Goal: Task Accomplishment & Management: Use online tool/utility

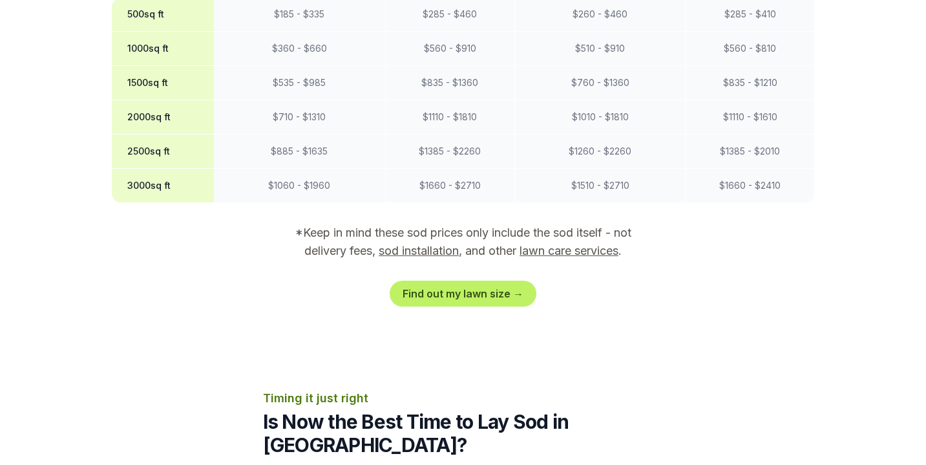
scroll to position [1193, 0]
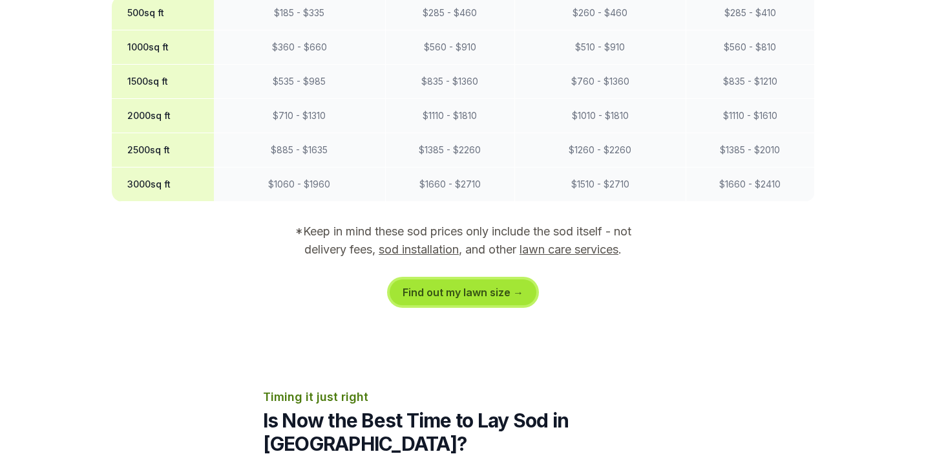
click at [454, 279] on link "Find out my lawn size →" at bounding box center [463, 292] width 147 height 26
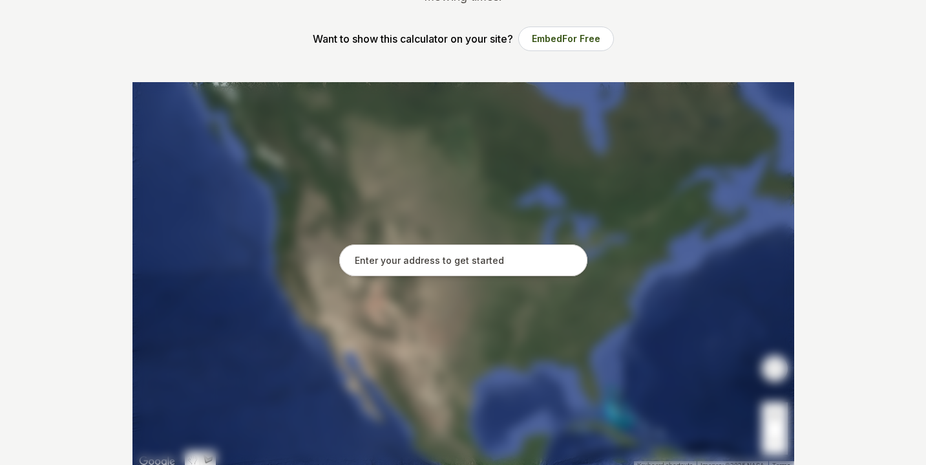
scroll to position [198, 0]
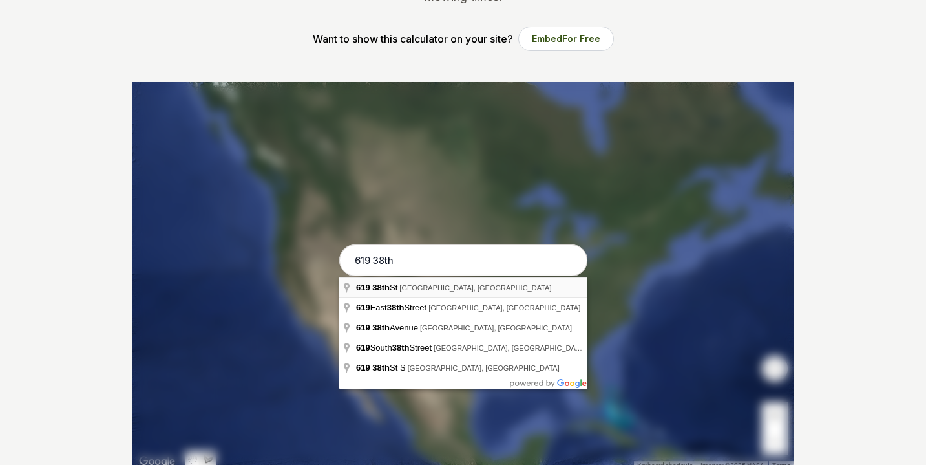
type input "[STREET_ADDRESS]"
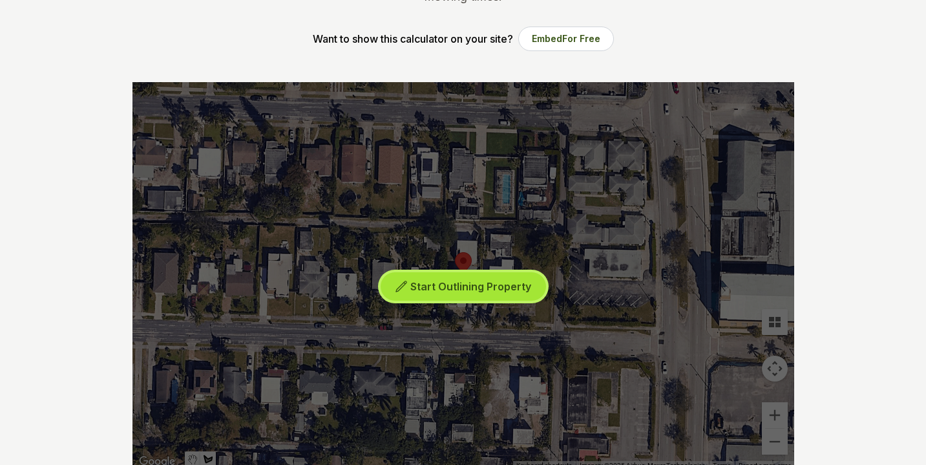
click at [471, 285] on span "Start Outlining Property" at bounding box center [470, 286] width 121 height 13
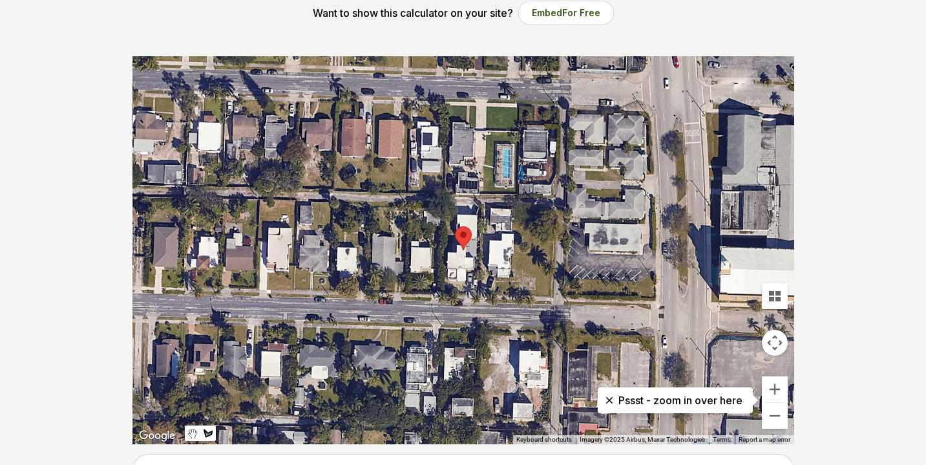
scroll to position [223, 0]
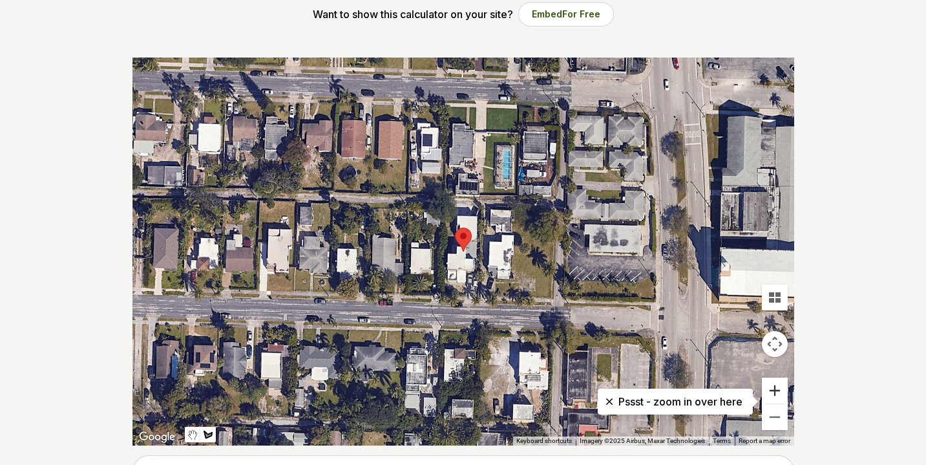
click at [776, 396] on button "Zoom in" at bounding box center [775, 390] width 26 height 26
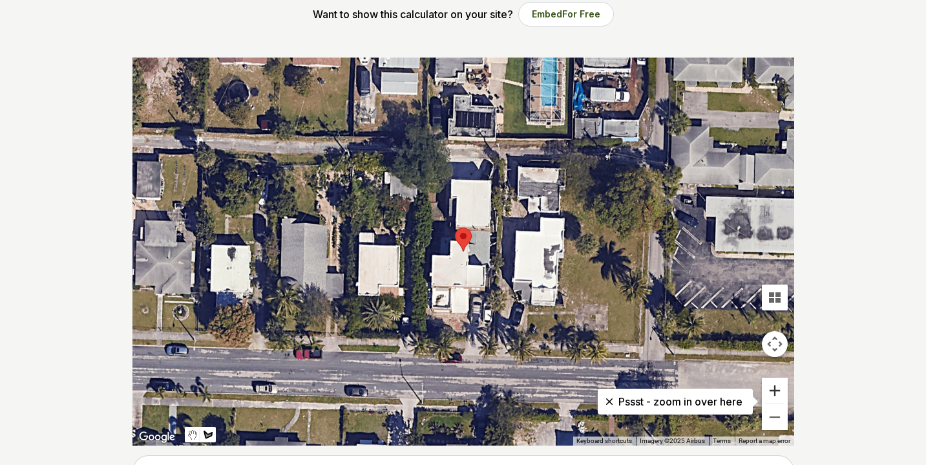
click at [776, 396] on button "Zoom in" at bounding box center [775, 390] width 26 height 26
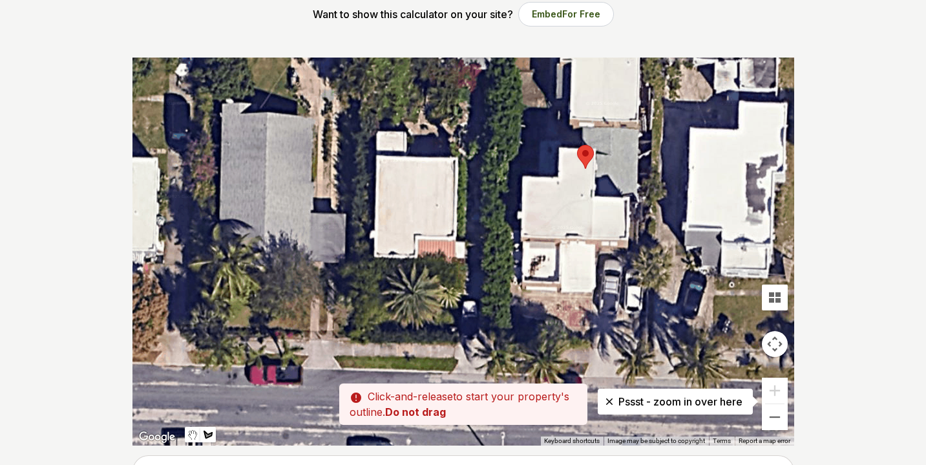
drag, startPoint x: 348, startPoint y: 379, endPoint x: 475, endPoint y: 297, distance: 151.2
click at [475, 297] on div at bounding box center [463, 251] width 662 height 388
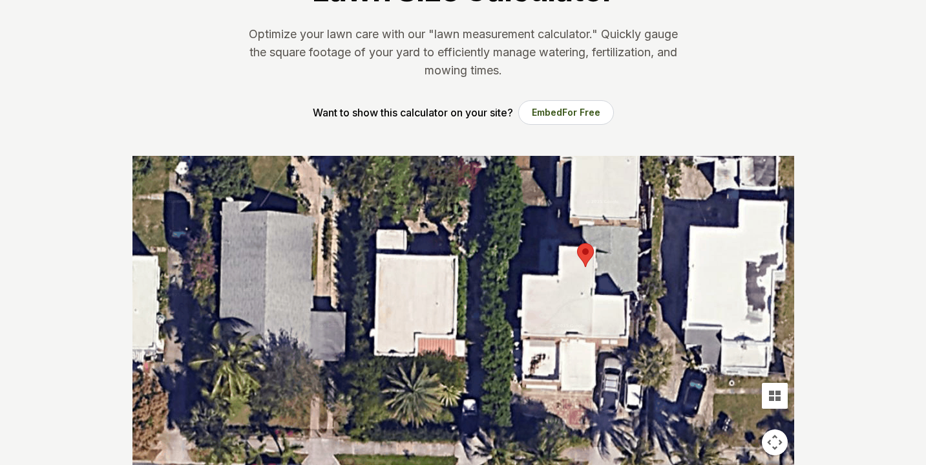
scroll to position [0, 0]
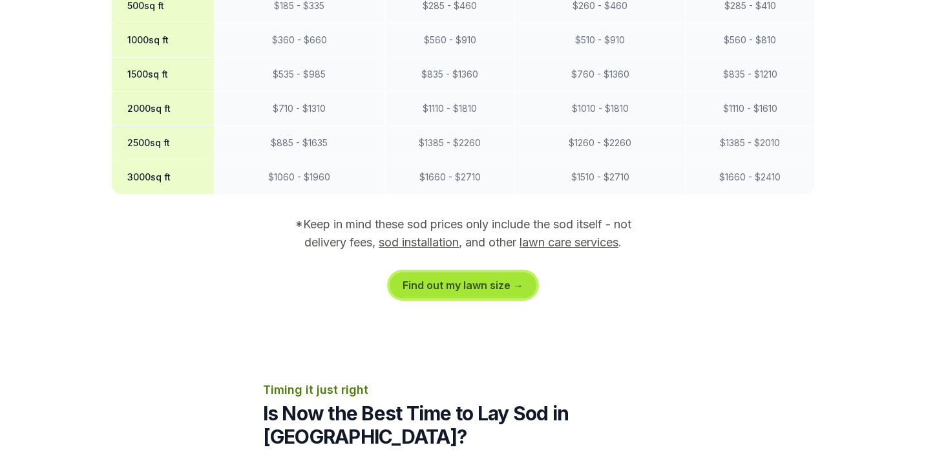
click at [482, 272] on link "Find out my lawn size →" at bounding box center [463, 285] width 147 height 26
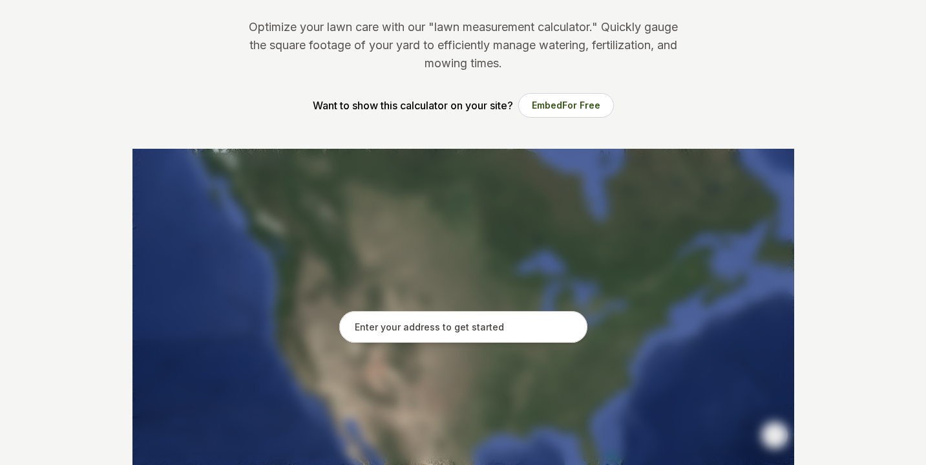
scroll to position [130, 0]
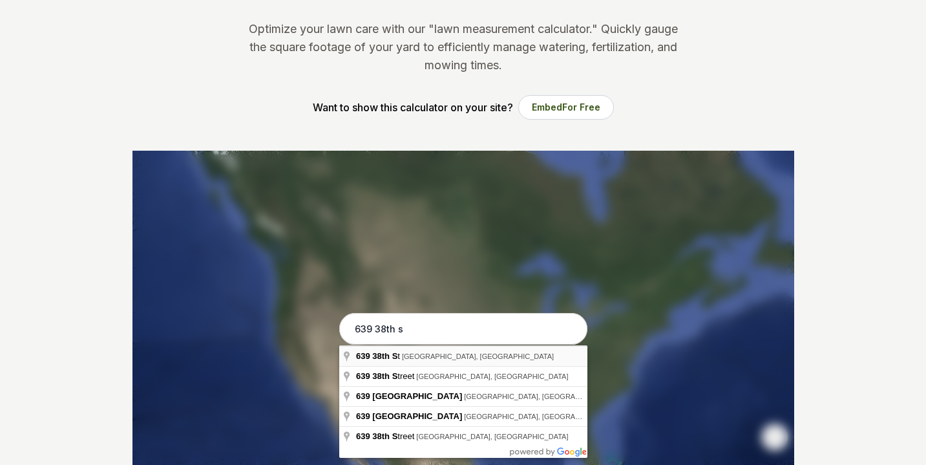
type input "[STREET_ADDRESS]"
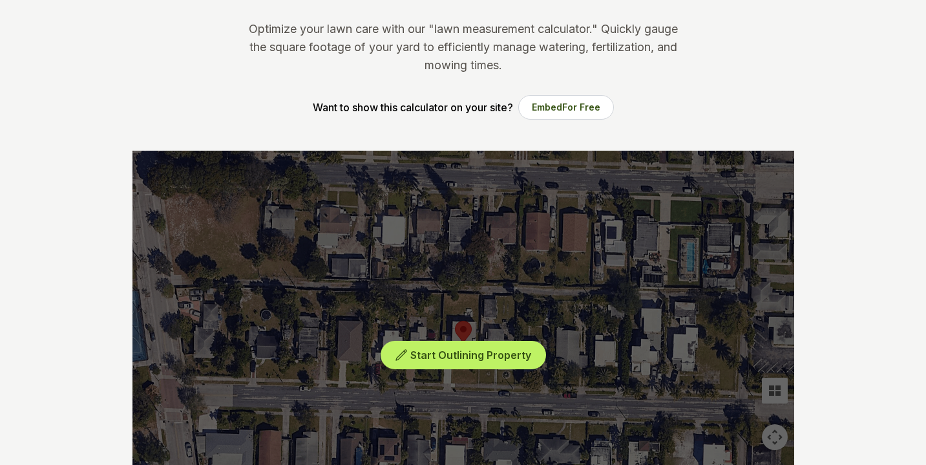
click at [473, 398] on div "Start Outlining Property" at bounding box center [463, 345] width 662 height 388
click at [469, 388] on div "Start Outlining Property" at bounding box center [463, 345] width 662 height 388
click at [480, 309] on div "Start Outlining Property" at bounding box center [463, 345] width 662 height 388
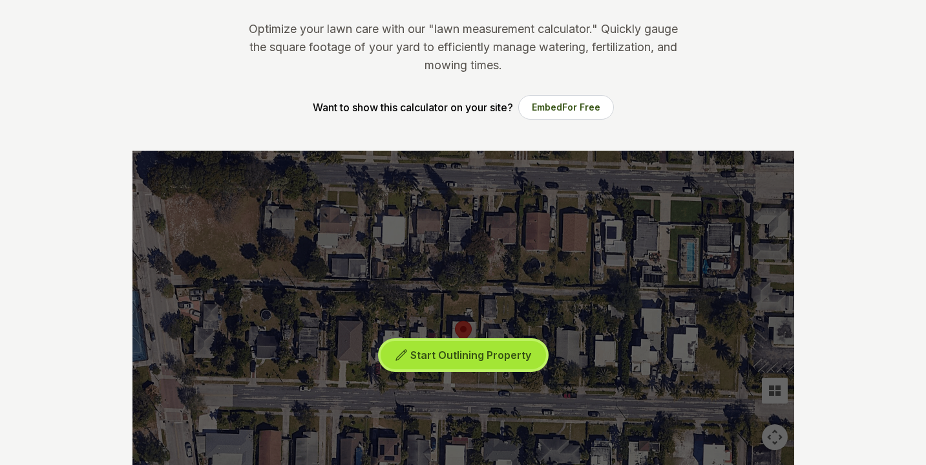
click at [456, 358] on span "Start Outlining Property" at bounding box center [470, 354] width 121 height 13
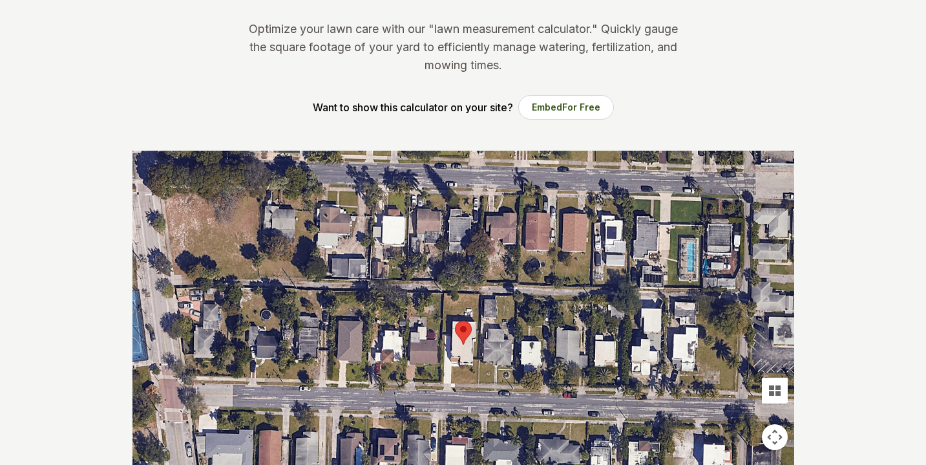
click at [461, 379] on div at bounding box center [463, 345] width 662 height 388
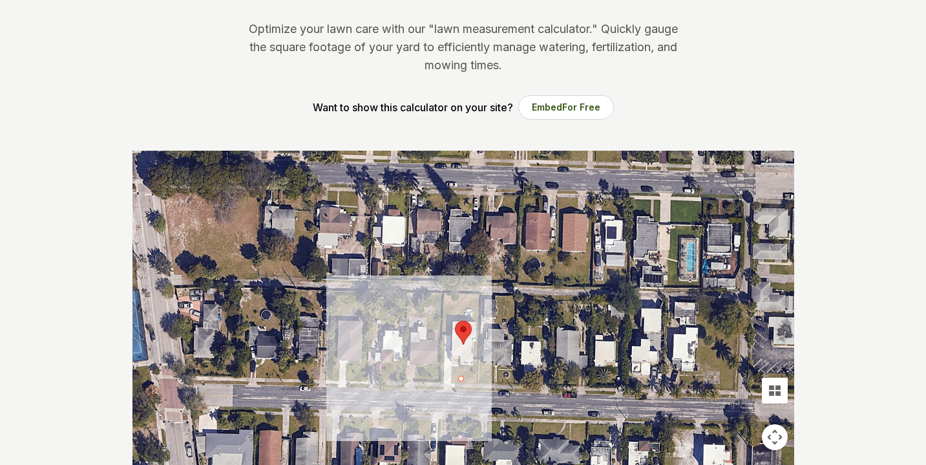
click at [466, 364] on div at bounding box center [463, 345] width 662 height 388
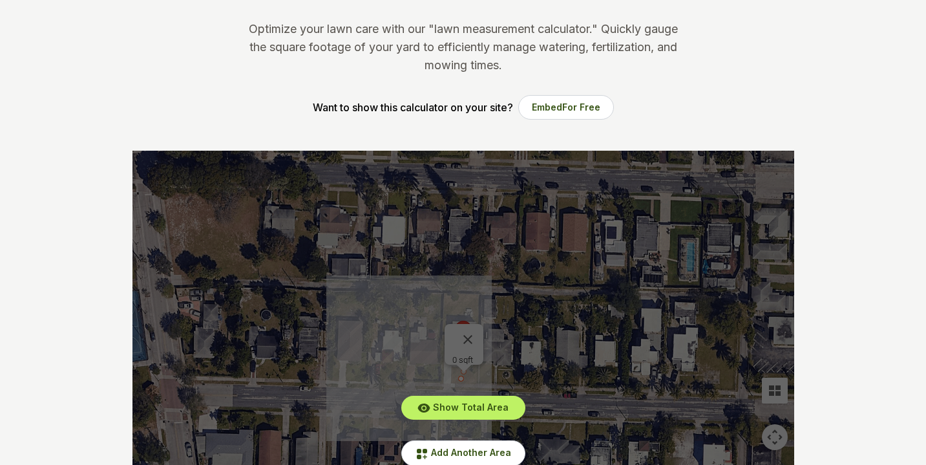
click at [472, 327] on div "Show Total Area Add Another Area Undo last outline" at bounding box center [463, 345] width 662 height 388
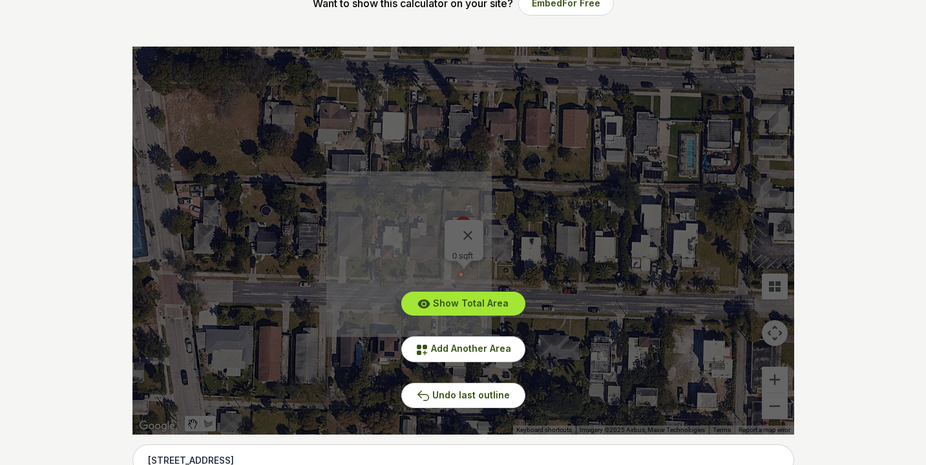
scroll to position [233, 0]
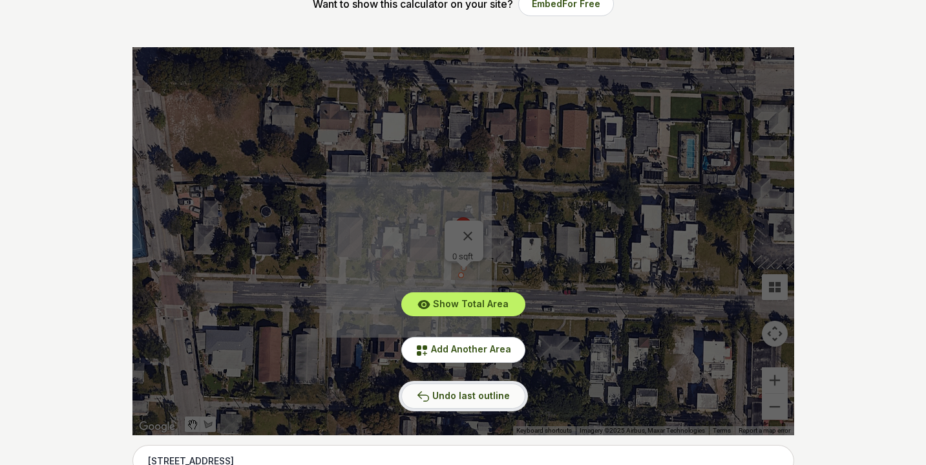
click at [459, 390] on span "Undo last outline" at bounding box center [471, 395] width 78 height 11
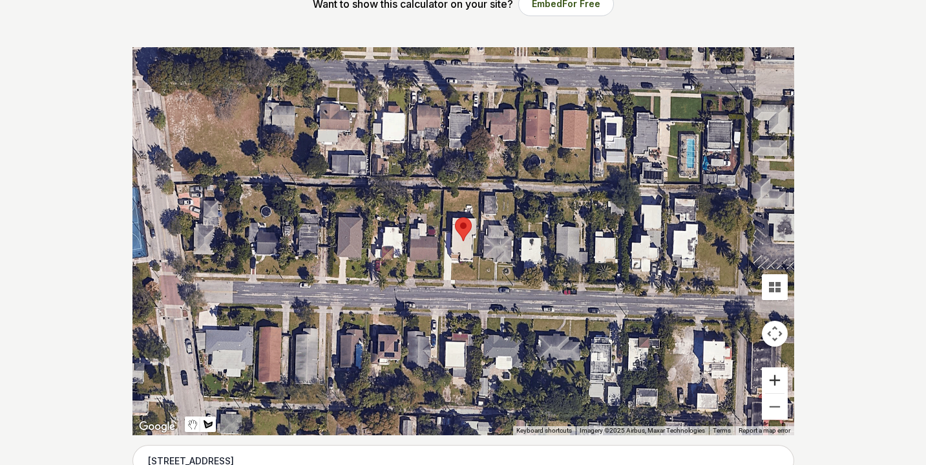
click at [773, 375] on button "Zoom in" at bounding box center [775, 380] width 26 height 26
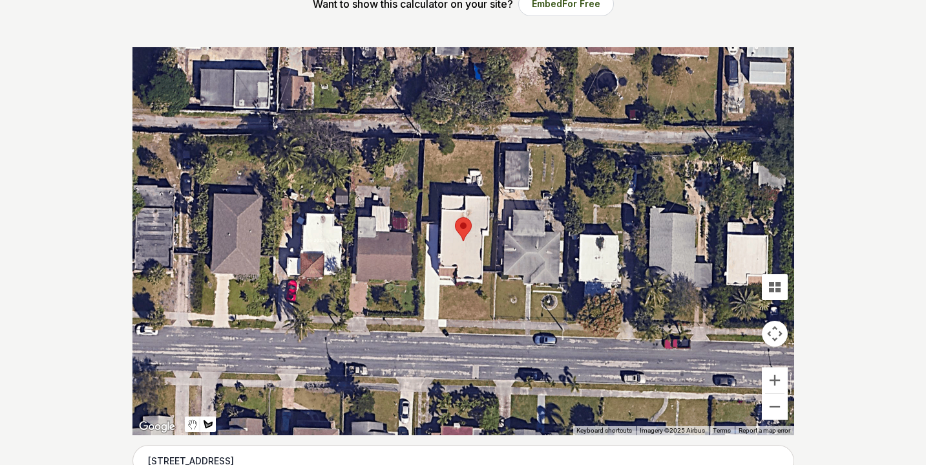
click at [490, 319] on div at bounding box center [463, 241] width 662 height 388
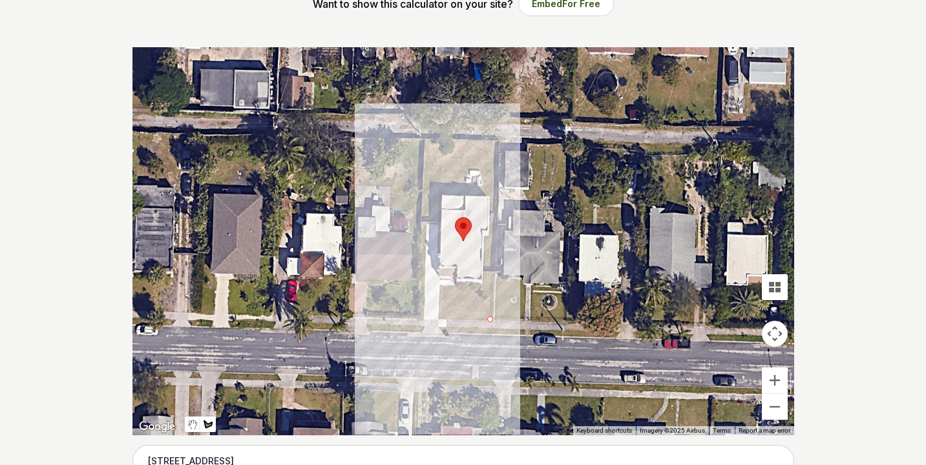
click at [497, 140] on div at bounding box center [463, 241] width 662 height 388
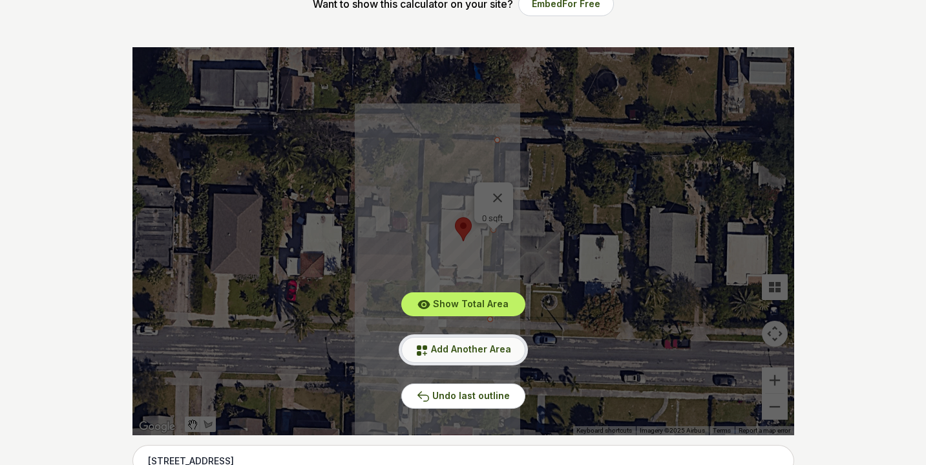
click at [454, 348] on span "Add Another Area" at bounding box center [471, 348] width 80 height 11
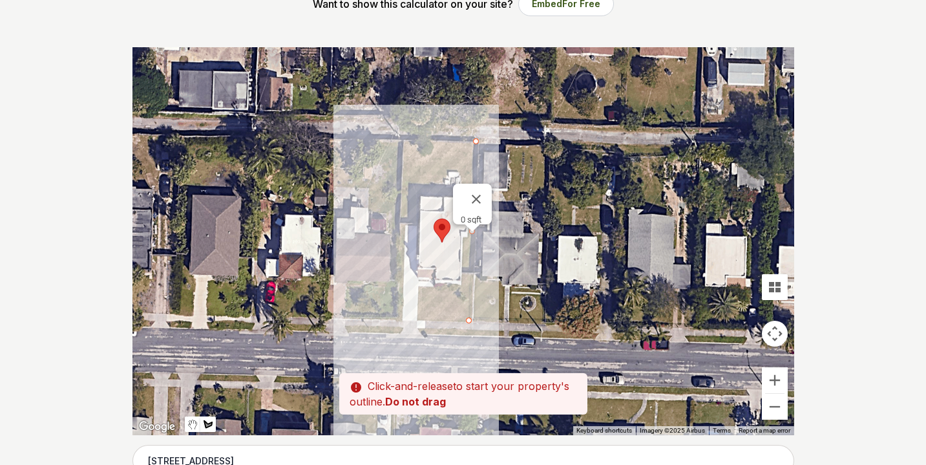
drag, startPoint x: 496, startPoint y: 141, endPoint x: 472, endPoint y: 141, distance: 23.9
click at [472, 141] on div at bounding box center [463, 241] width 662 height 388
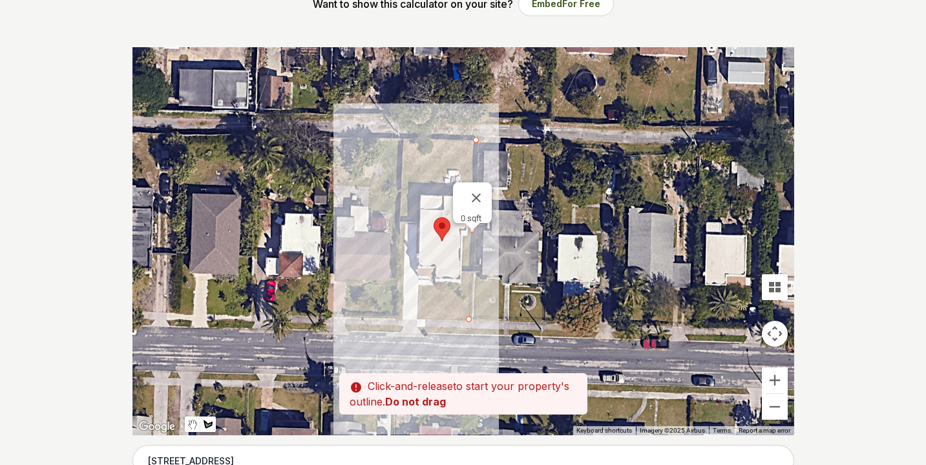
click at [403, 139] on div at bounding box center [463, 241] width 662 height 388
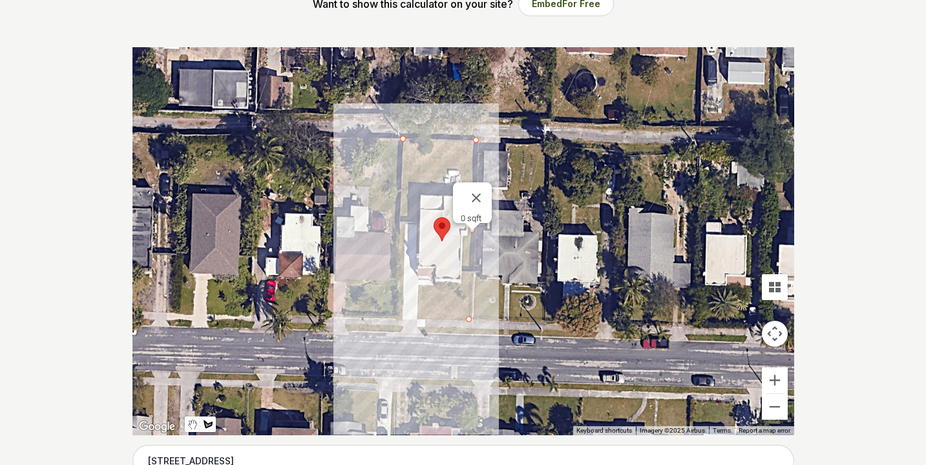
click at [476, 141] on div at bounding box center [463, 241] width 662 height 388
click at [401, 139] on div at bounding box center [463, 241] width 662 height 388
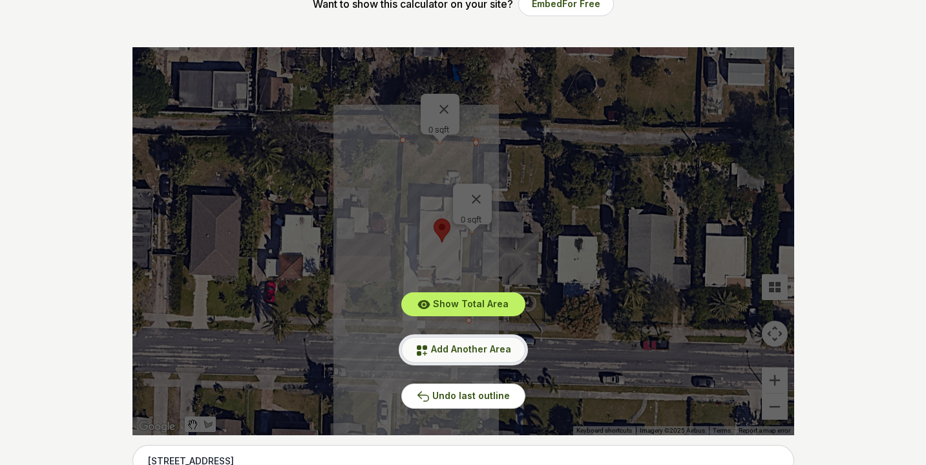
click at [473, 343] on span "Add Another Area" at bounding box center [471, 348] width 80 height 11
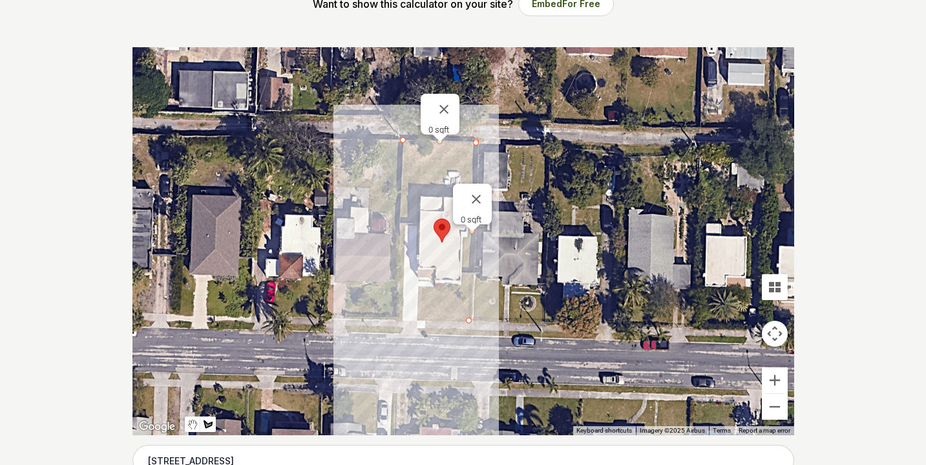
click at [402, 141] on div at bounding box center [463, 241] width 662 height 388
click at [397, 318] on div at bounding box center [463, 241] width 662 height 388
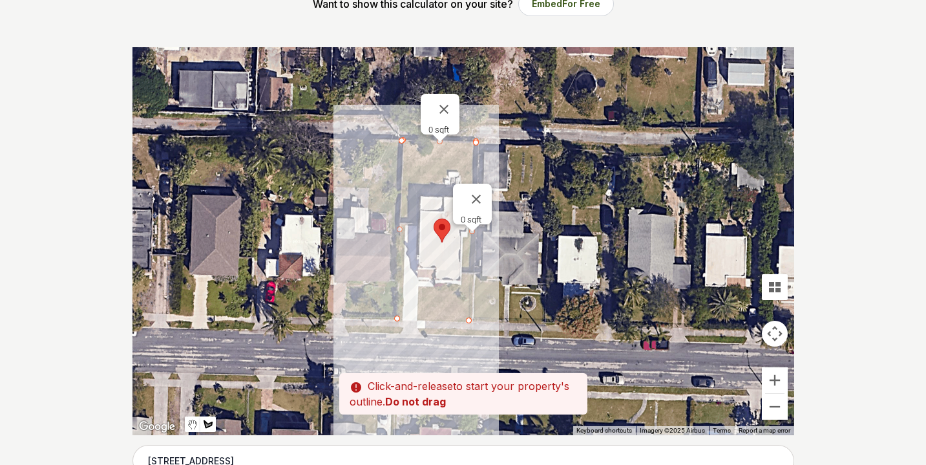
click at [468, 321] on div at bounding box center [463, 241] width 662 height 388
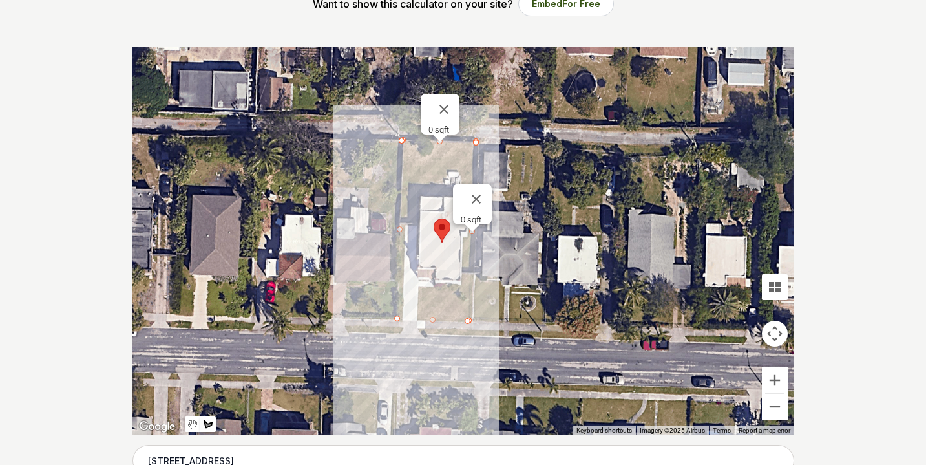
click at [468, 315] on div at bounding box center [463, 241] width 662 height 388
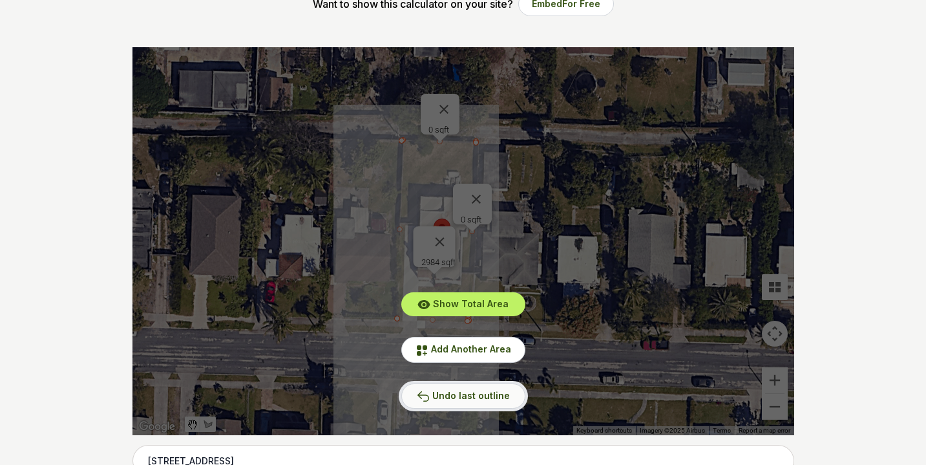
click at [452, 396] on span "Undo last outline" at bounding box center [471, 395] width 78 height 11
click at [433, 211] on div "Show Total Area Add Another Area Undo last outline" at bounding box center [463, 241] width 662 height 388
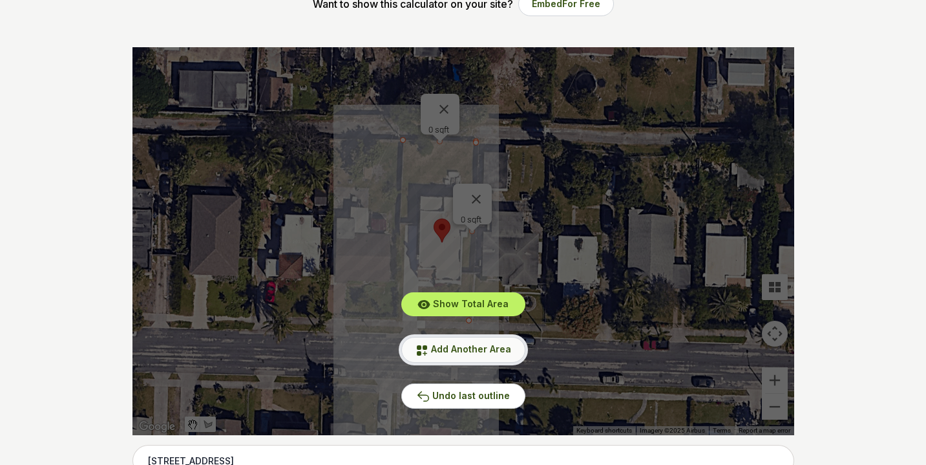
click at [453, 348] on span "Add Another Area" at bounding box center [471, 348] width 80 height 11
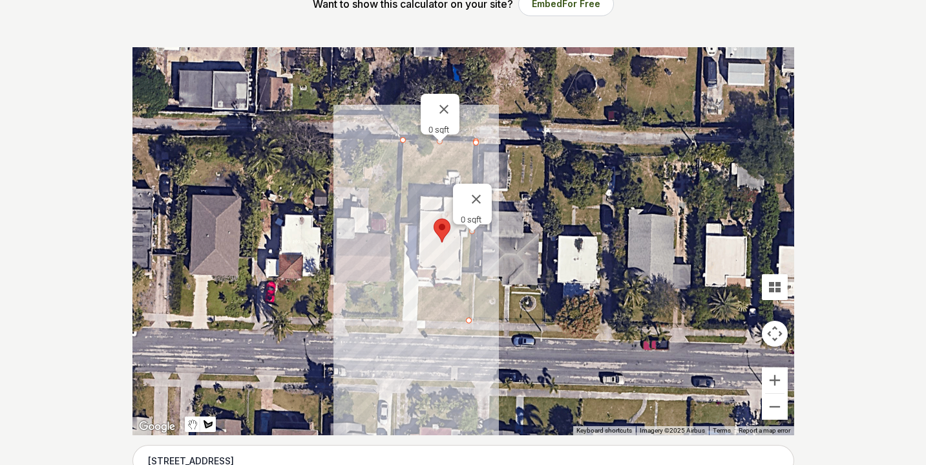
click at [402, 140] on div at bounding box center [463, 241] width 662 height 388
click at [399, 220] on div at bounding box center [463, 241] width 662 height 388
click at [418, 220] on div at bounding box center [463, 241] width 662 height 388
click at [419, 196] on div at bounding box center [463, 241] width 662 height 388
click at [472, 196] on button "Close" at bounding box center [476, 198] width 31 height 31
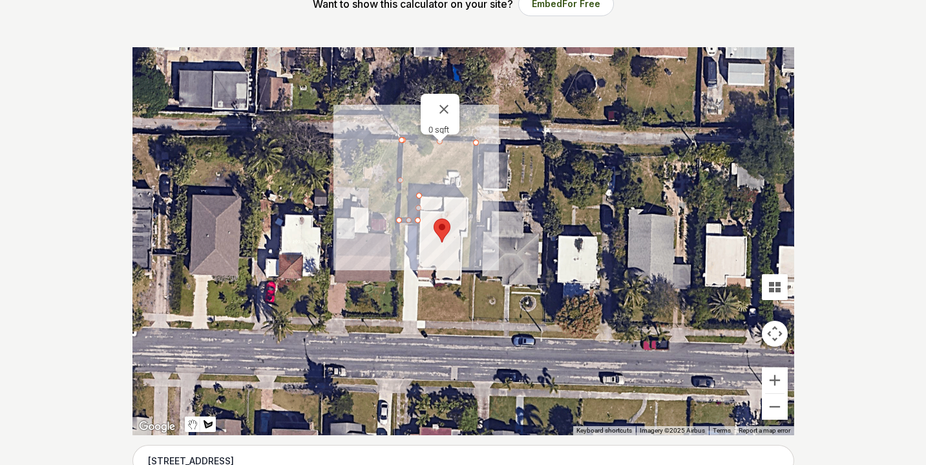
click at [476, 197] on div at bounding box center [463, 241] width 662 height 388
click at [476, 142] on div at bounding box center [463, 241] width 662 height 388
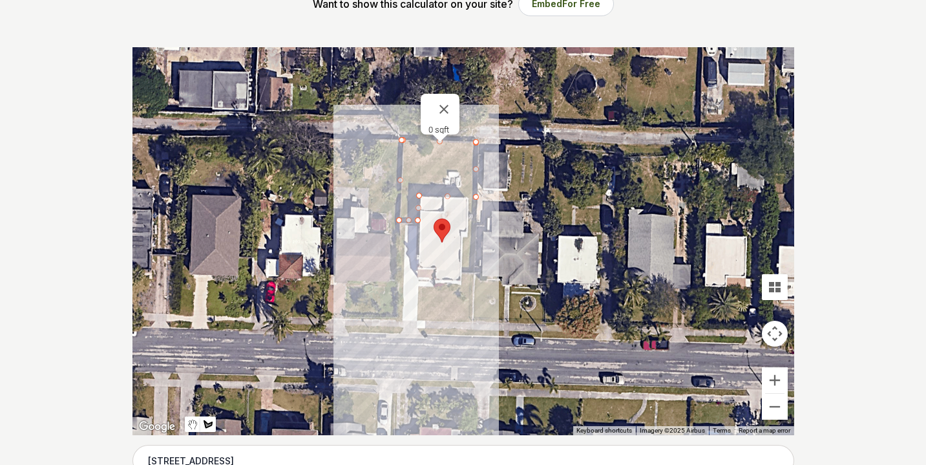
click at [473, 274] on div at bounding box center [463, 241] width 662 height 388
click at [471, 318] on div at bounding box center [463, 241] width 662 height 388
click at [417, 318] on div at bounding box center [463, 241] width 662 height 388
click at [419, 286] on div at bounding box center [463, 241] width 662 height 388
click at [461, 286] on div at bounding box center [463, 241] width 662 height 388
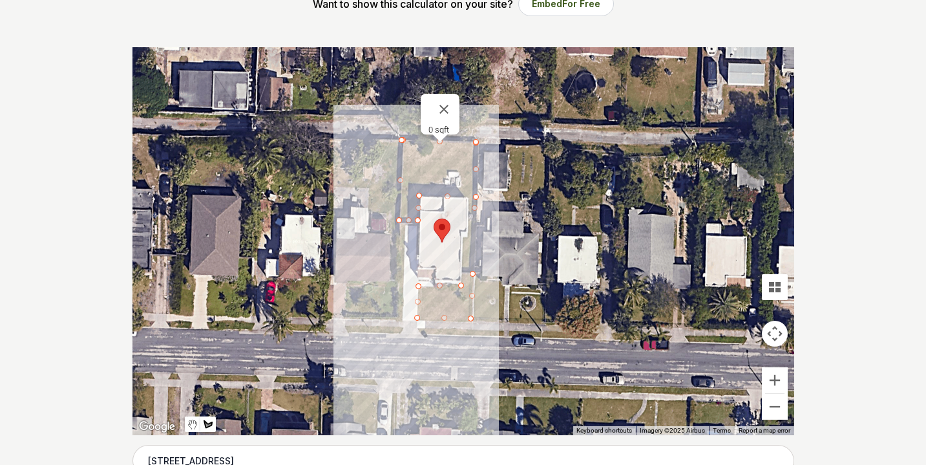
click at [465, 236] on div at bounding box center [463, 241] width 662 height 388
click at [471, 233] on div at bounding box center [463, 241] width 662 height 388
click at [470, 233] on div at bounding box center [463, 241] width 662 height 388
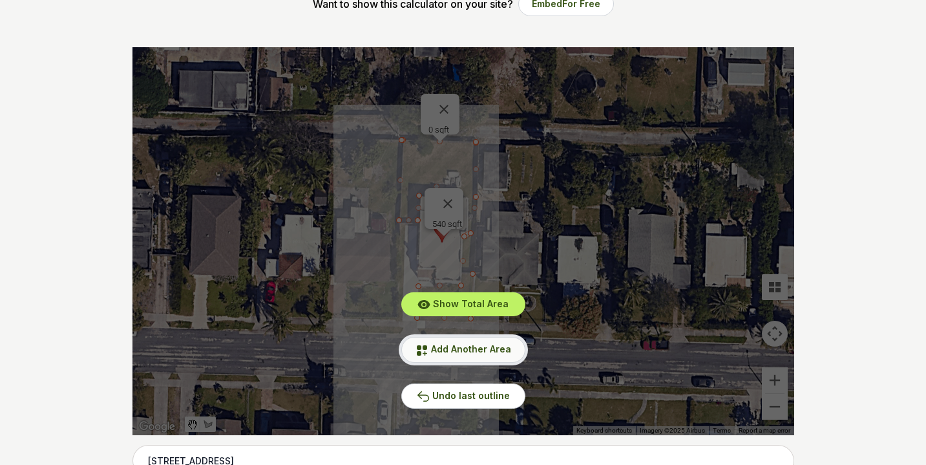
click at [450, 348] on span "Add Another Area" at bounding box center [471, 348] width 80 height 11
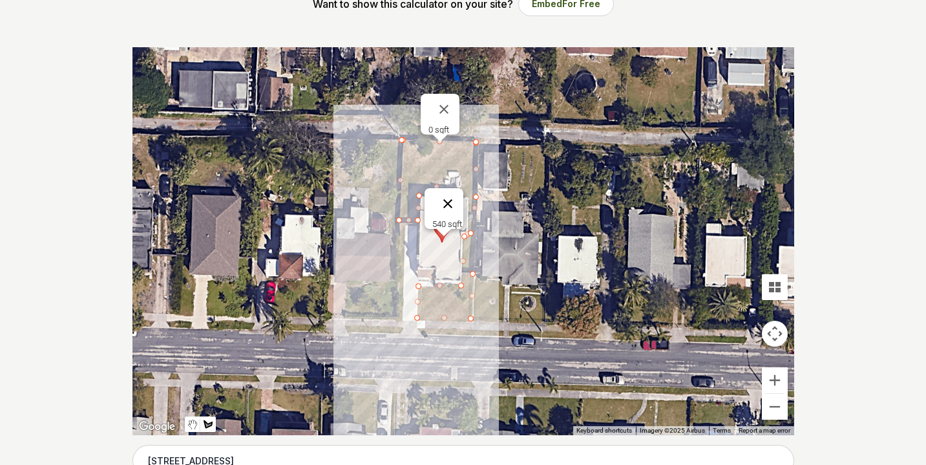
click at [453, 191] on button "Close" at bounding box center [447, 203] width 31 height 31
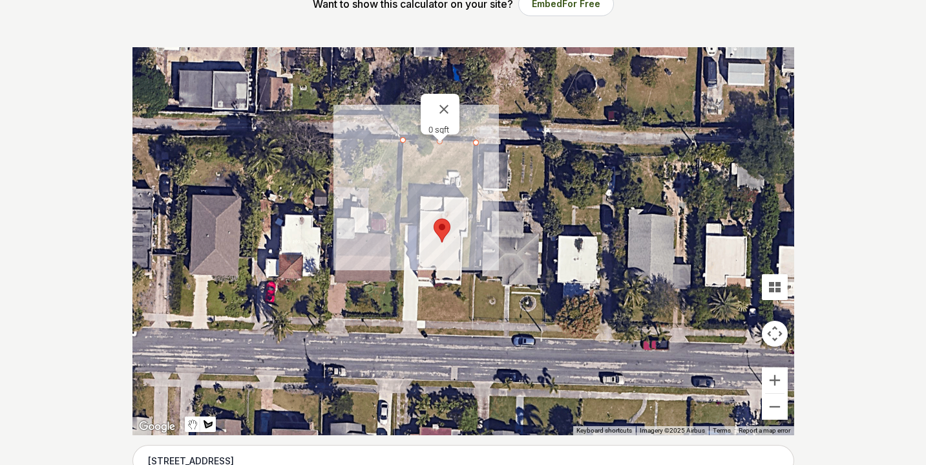
click at [475, 144] on div at bounding box center [463, 241] width 662 height 388
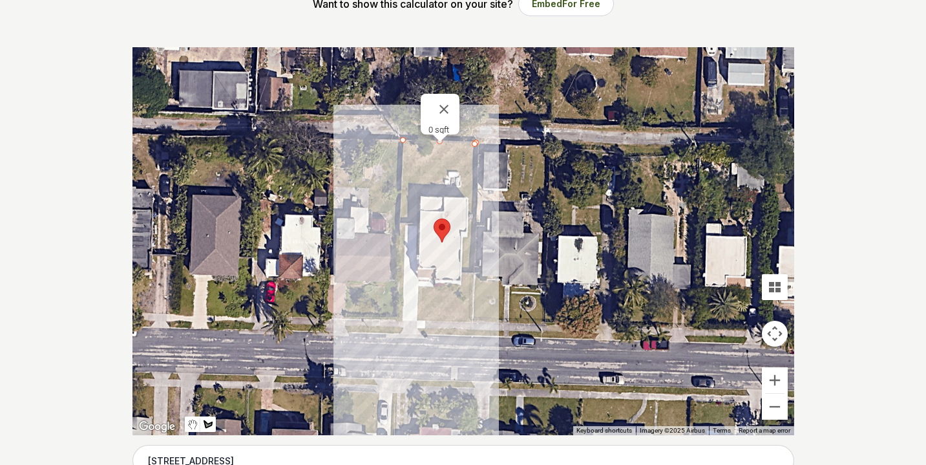
click at [470, 271] on div at bounding box center [463, 241] width 662 height 388
click at [461, 271] on div at bounding box center [463, 241] width 662 height 388
click at [463, 239] on div at bounding box center [463, 241] width 662 height 388
click at [470, 238] on div at bounding box center [463, 241] width 662 height 388
click at [468, 197] on div at bounding box center [463, 241] width 662 height 388
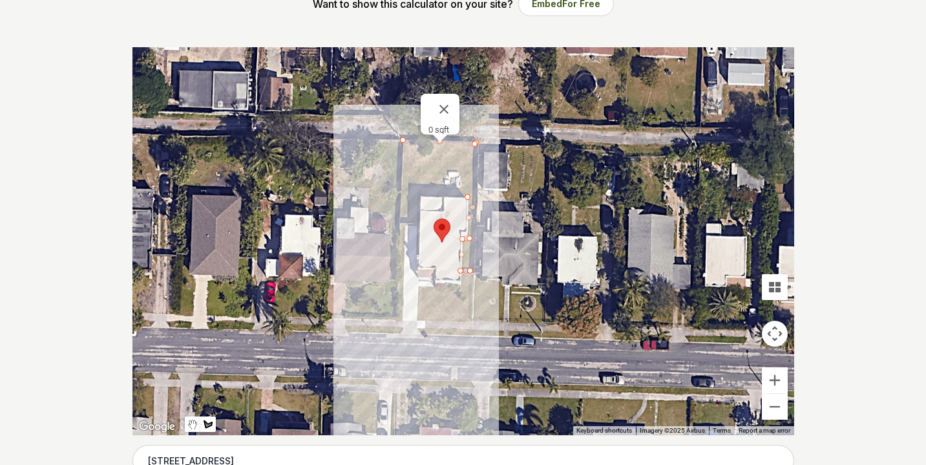
click at [420, 196] on div at bounding box center [463, 241] width 662 height 388
click at [418, 221] on div at bounding box center [463, 241] width 662 height 388
click at [400, 221] on div at bounding box center [463, 241] width 662 height 388
click at [402, 139] on div at bounding box center [463, 241] width 662 height 388
click at [442, 140] on div at bounding box center [440, 138] width 16 height 8
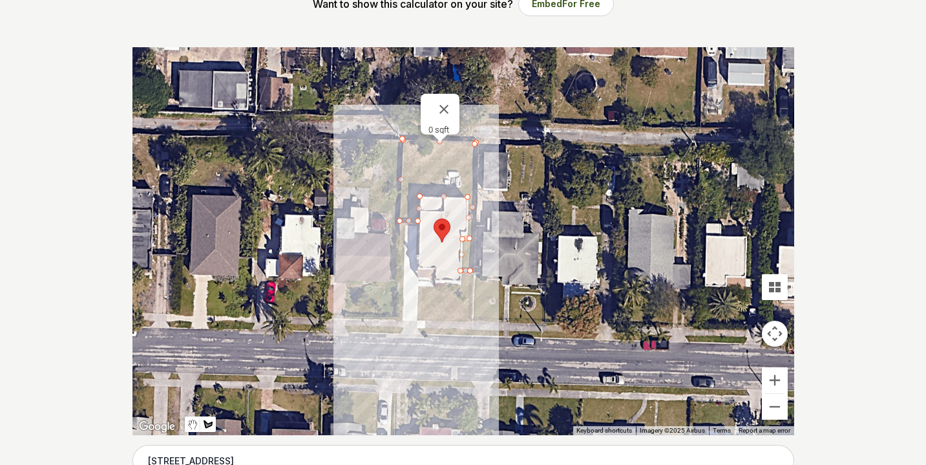
click at [438, 139] on div at bounding box center [440, 138] width 16 height 8
click at [441, 125] on div "0 sqft" at bounding box center [443, 130] width 31 height 10
click at [448, 96] on button "Close" at bounding box center [443, 109] width 31 height 31
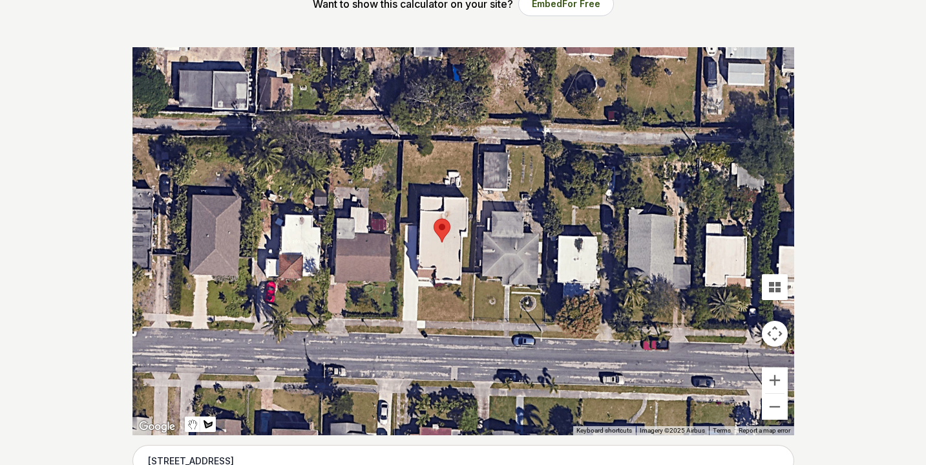
click at [418, 224] on div at bounding box center [463, 241] width 662 height 388
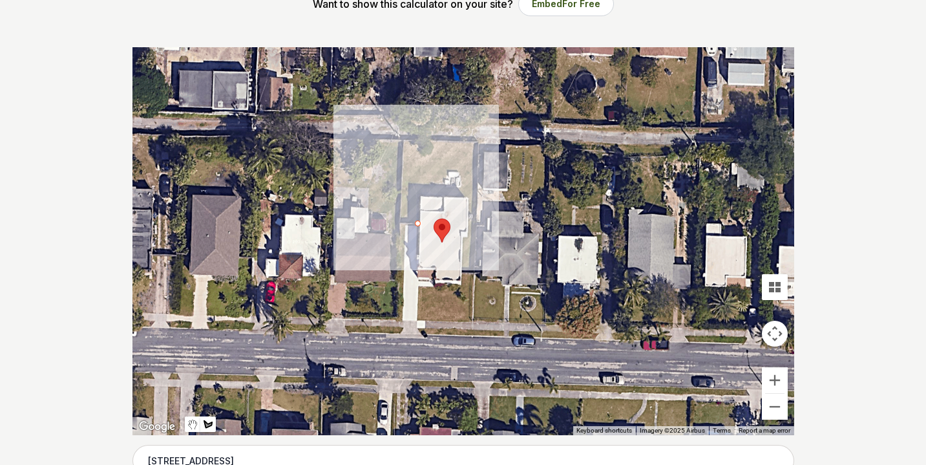
click at [403, 223] on div at bounding box center [463, 241] width 662 height 388
click at [404, 141] on div at bounding box center [463, 241] width 662 height 388
click at [475, 142] on div at bounding box center [463, 241] width 662 height 388
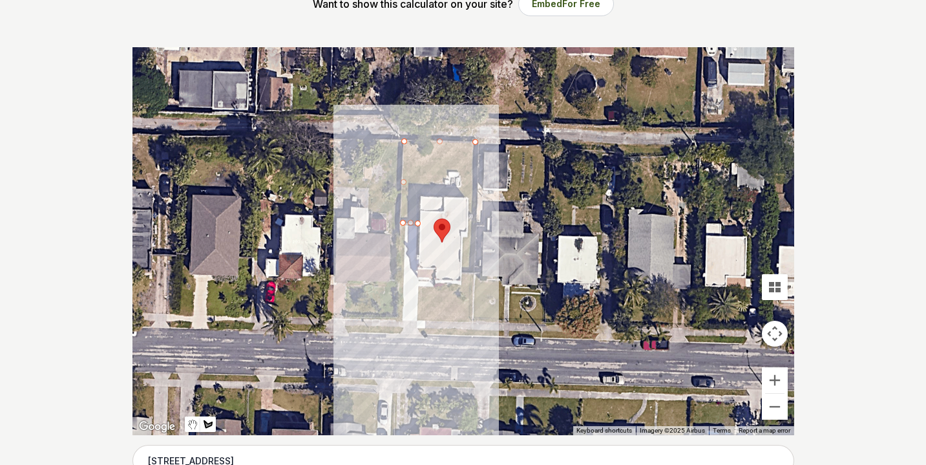
click at [472, 271] on div at bounding box center [463, 241] width 662 height 388
click at [464, 271] on div at bounding box center [463, 241] width 662 height 388
click at [465, 240] on div at bounding box center [463, 241] width 662 height 388
click at [468, 239] on div at bounding box center [463, 241] width 662 height 388
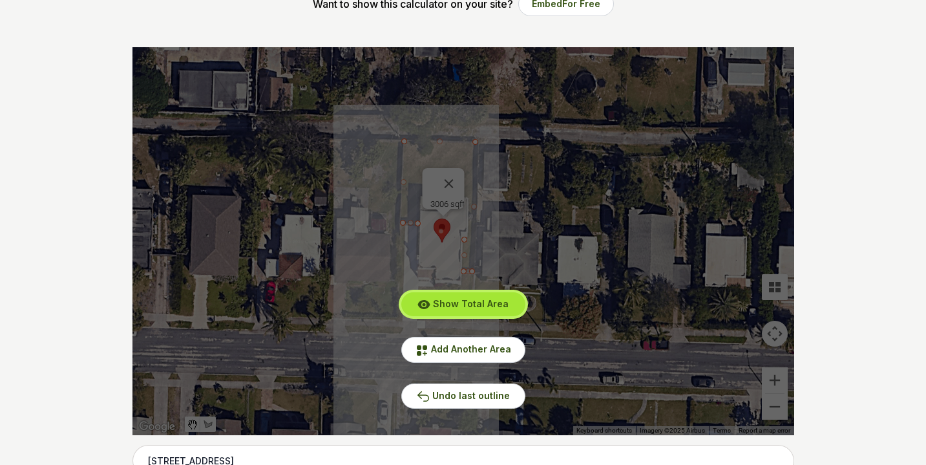
click at [473, 306] on span "Show Total Area" at bounding box center [471, 303] width 76 height 11
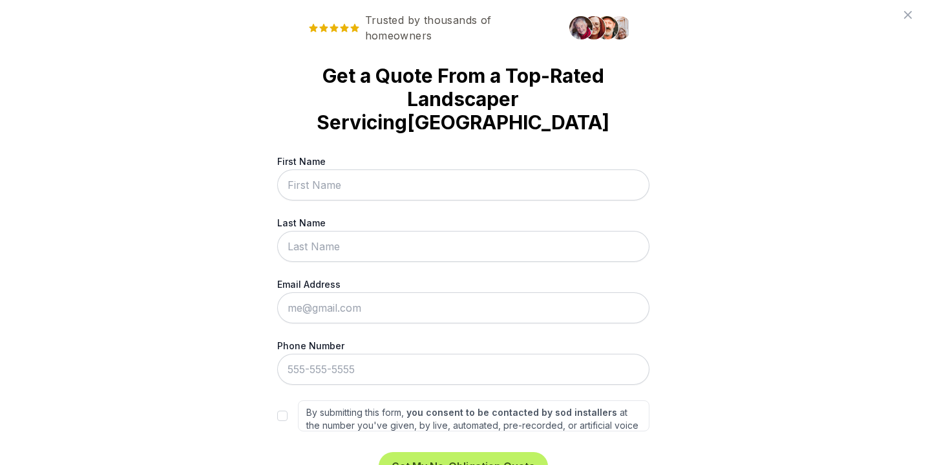
scroll to position [0, 0]
